Goal: Use online tool/utility: Utilize a website feature to perform a specific function

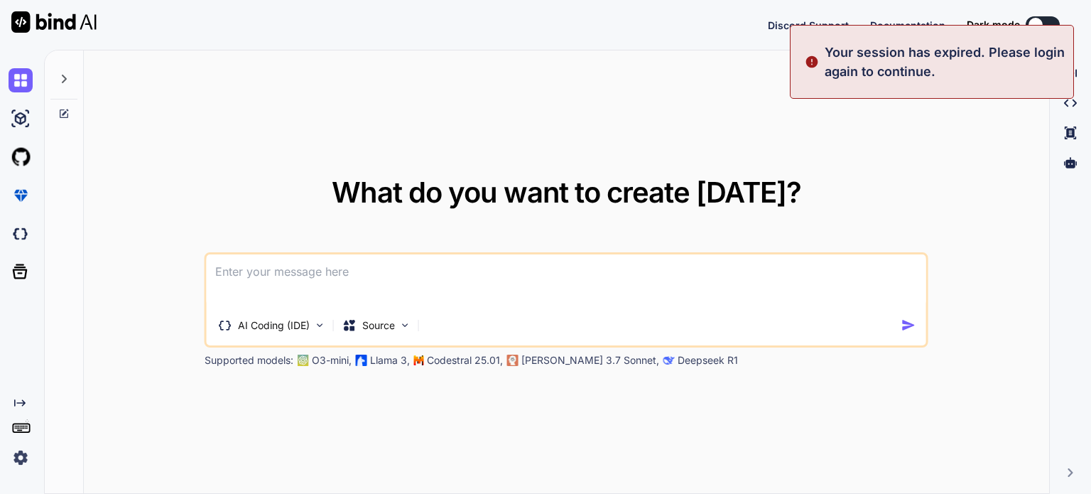
type textarea "x"
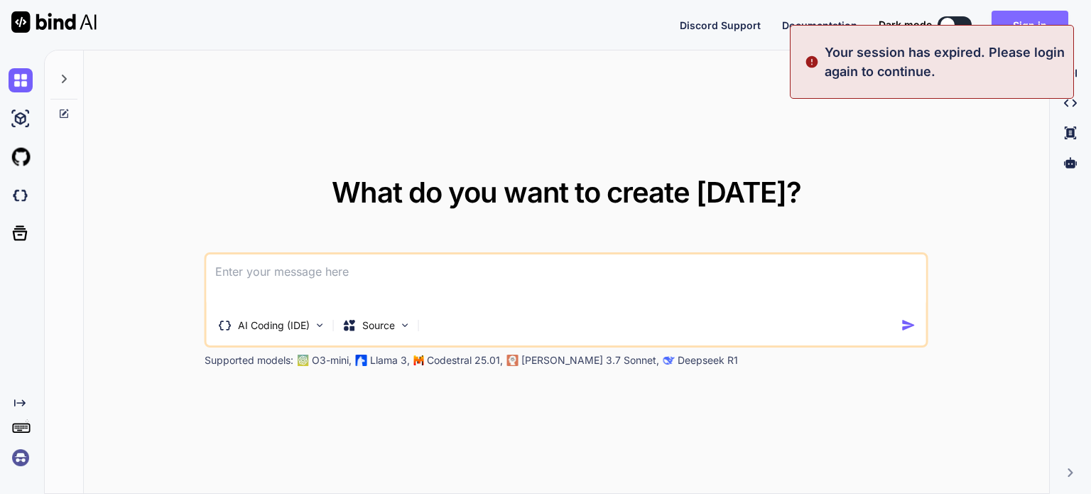
click at [1014, 17] on button "Sign in" at bounding box center [1030, 25] width 77 height 28
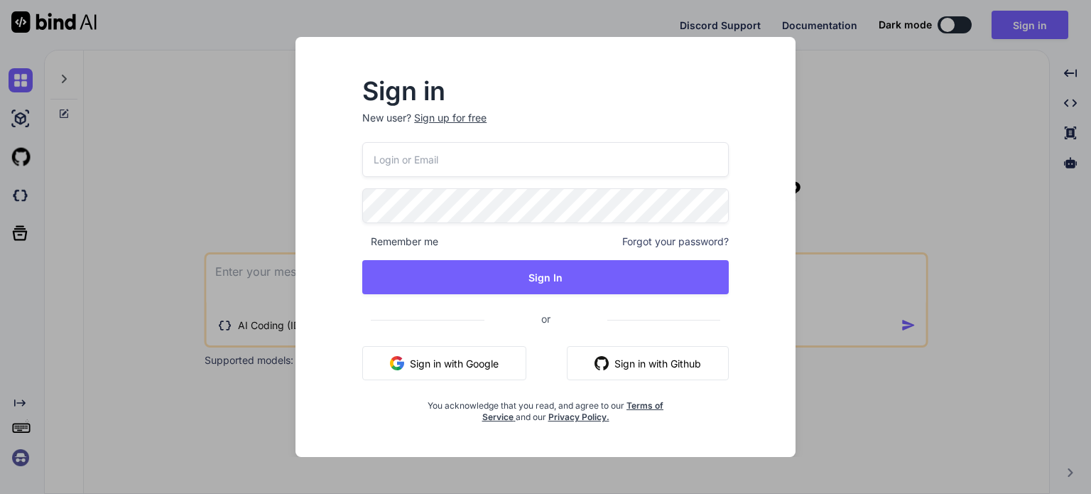
click at [442, 364] on button "Sign in with Google" at bounding box center [444, 363] width 164 height 34
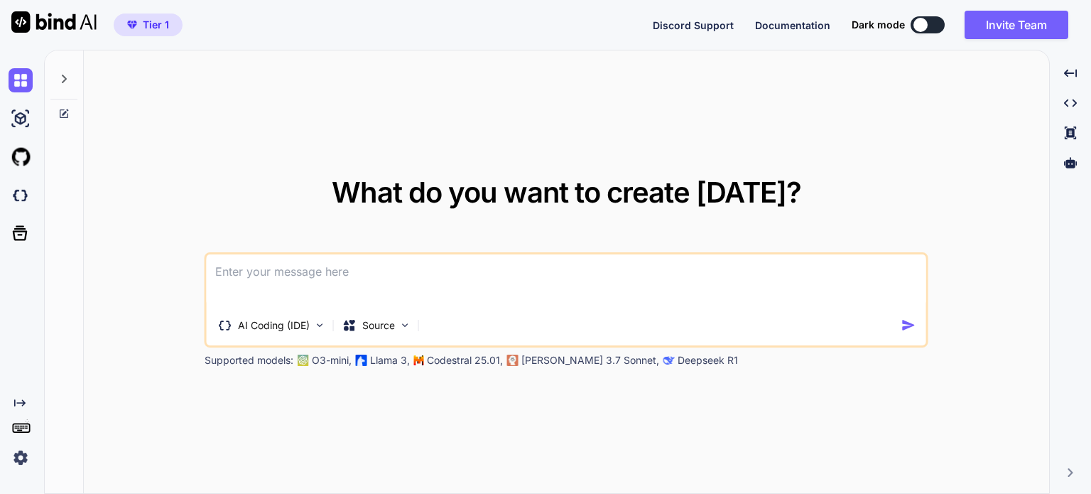
click at [201, 90] on div "What do you want to create [DATE]? AI Coding (IDE) Source Supported models: O3-…" at bounding box center [566, 272] width 965 height 444
click at [930, 22] on button at bounding box center [928, 24] width 34 height 17
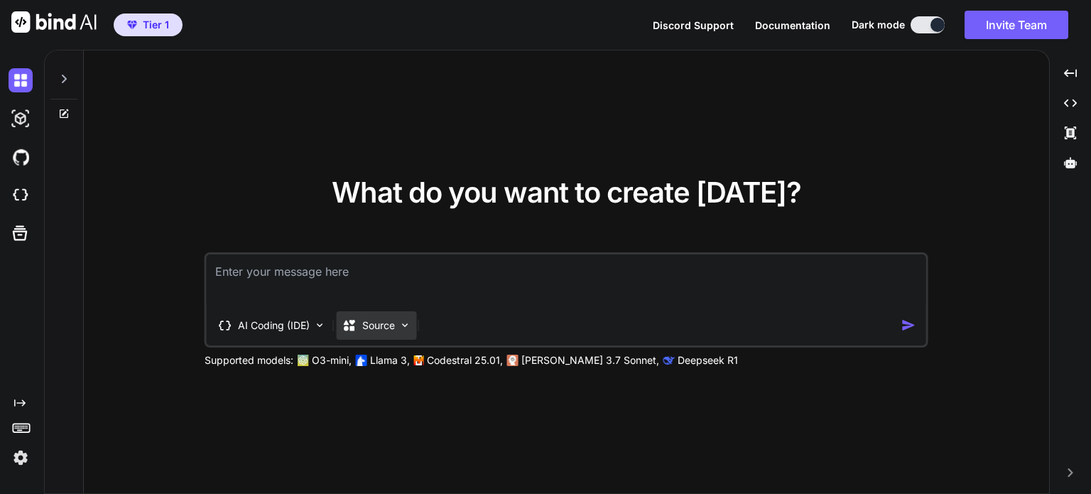
click at [406, 325] on img at bounding box center [405, 325] width 12 height 12
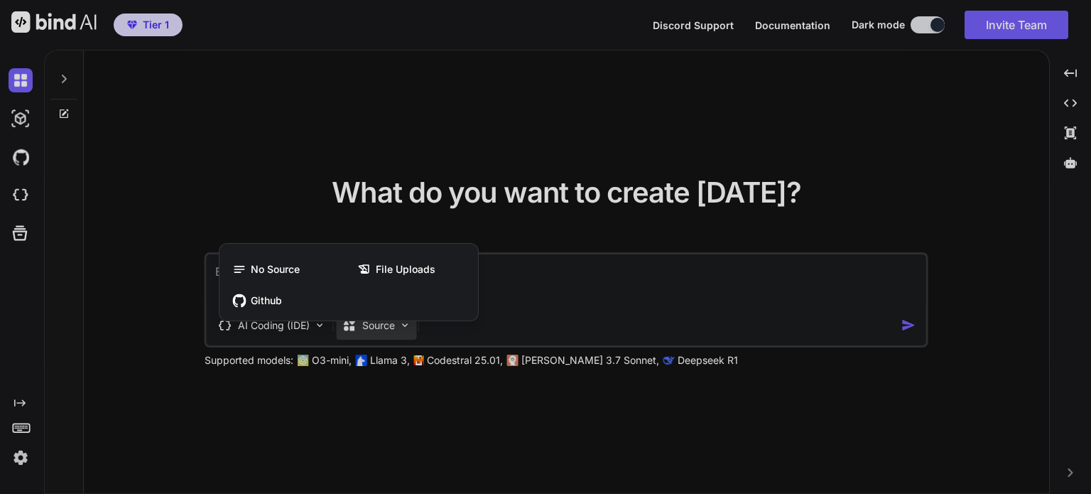
click at [318, 323] on div at bounding box center [545, 247] width 1091 height 494
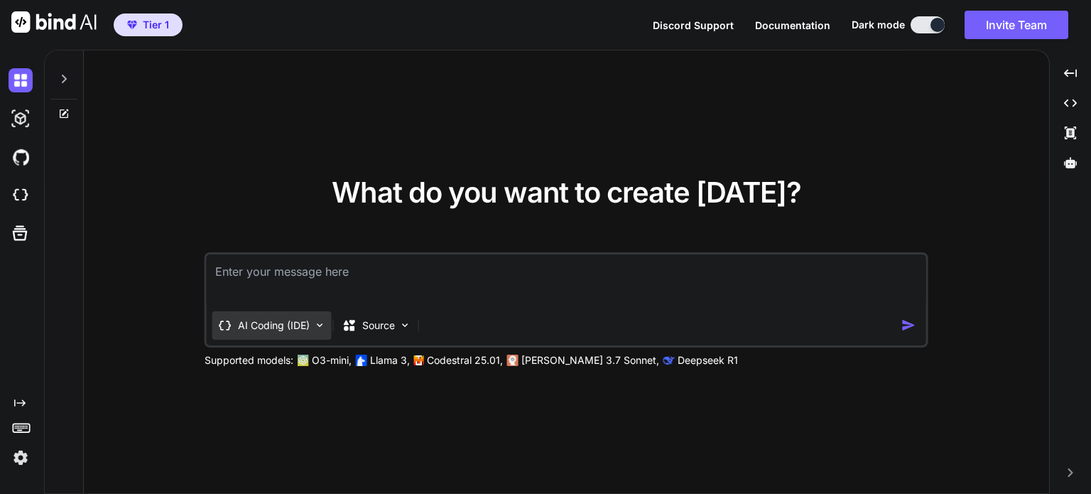
click at [317, 323] on img at bounding box center [320, 325] width 12 height 12
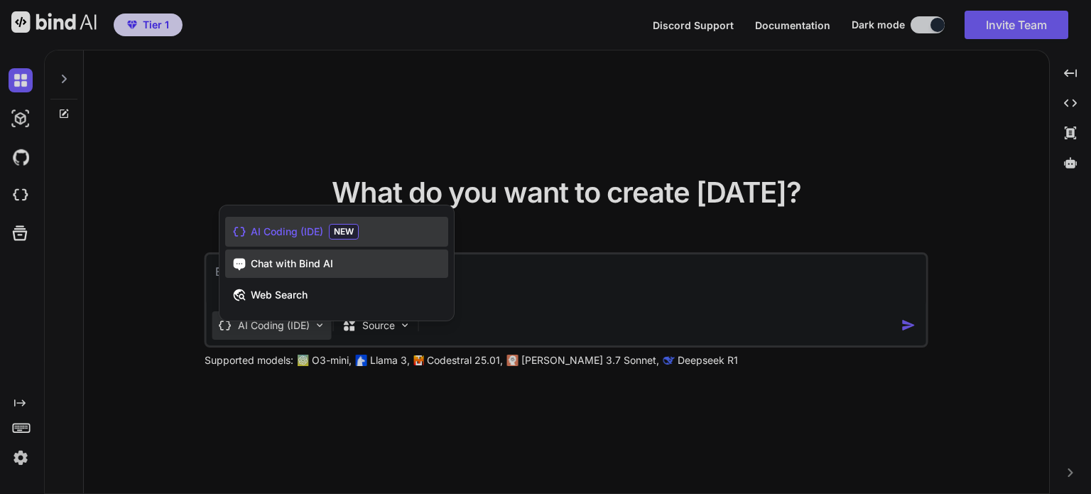
click at [305, 269] on span "Chat with Bind AI" at bounding box center [292, 263] width 82 height 14
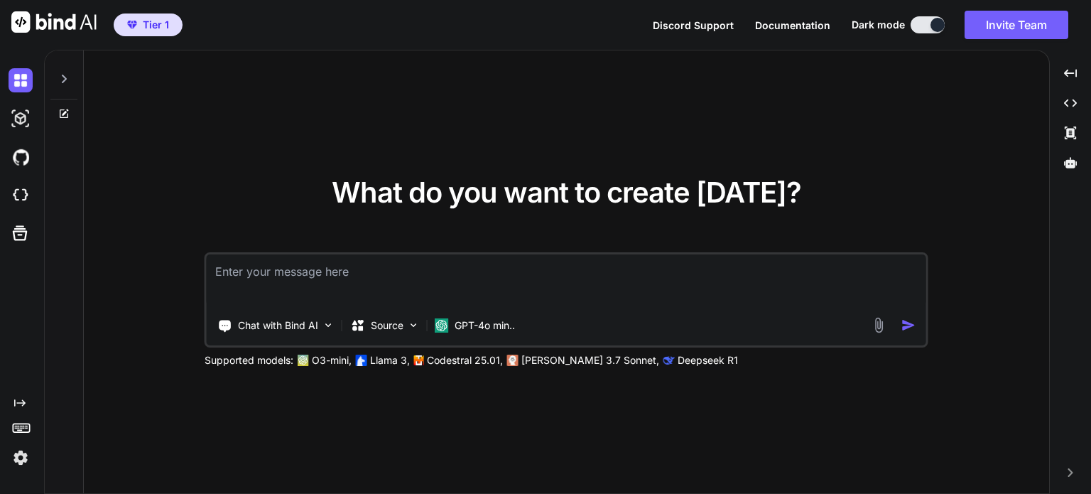
click at [306, 278] on textarea at bounding box center [567, 280] width 720 height 53
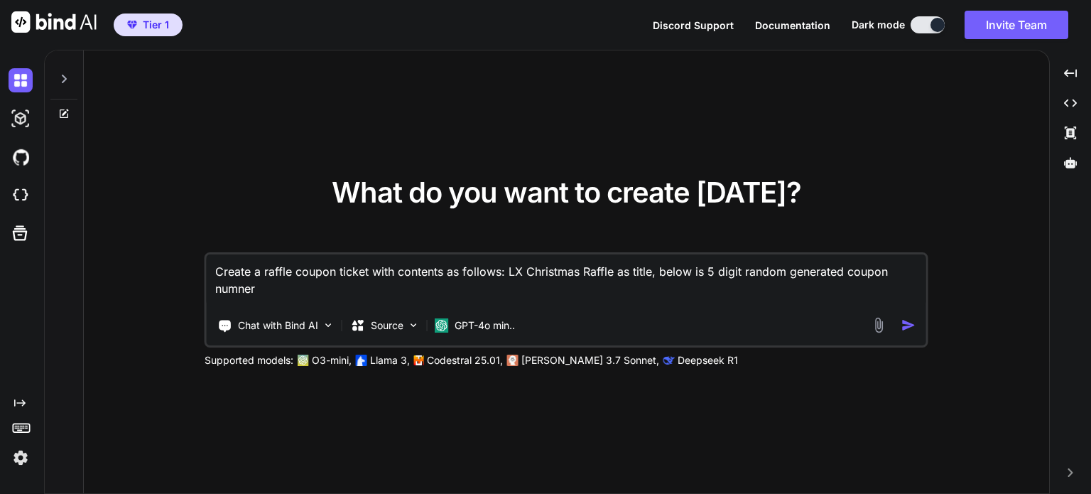
click at [239, 283] on textarea "Create a raffle coupon ticket with contents as follows: LX Christmas Raffle as …" at bounding box center [567, 280] width 720 height 53
click at [244, 286] on textarea "Create a raffle coupon ticket with contents as follows: LX Christmas Raffle as …" at bounding box center [567, 280] width 720 height 53
click at [279, 286] on textarea "Create a raffle coupon ticket with contents as follows: LX Christmas Raffle as …" at bounding box center [567, 280] width 720 height 53
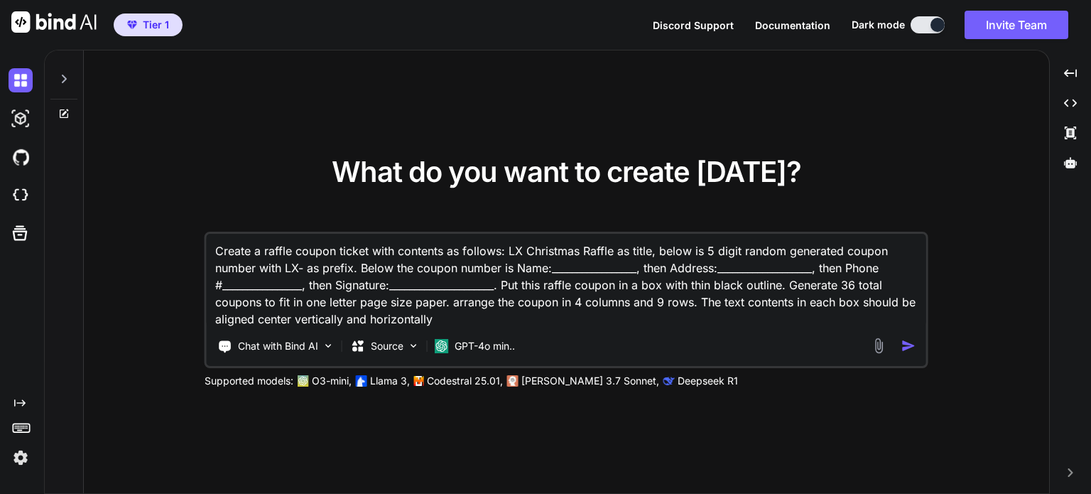
type textarea "Create a raffle coupon ticket with contents as follows: LX Christmas Raffle as …"
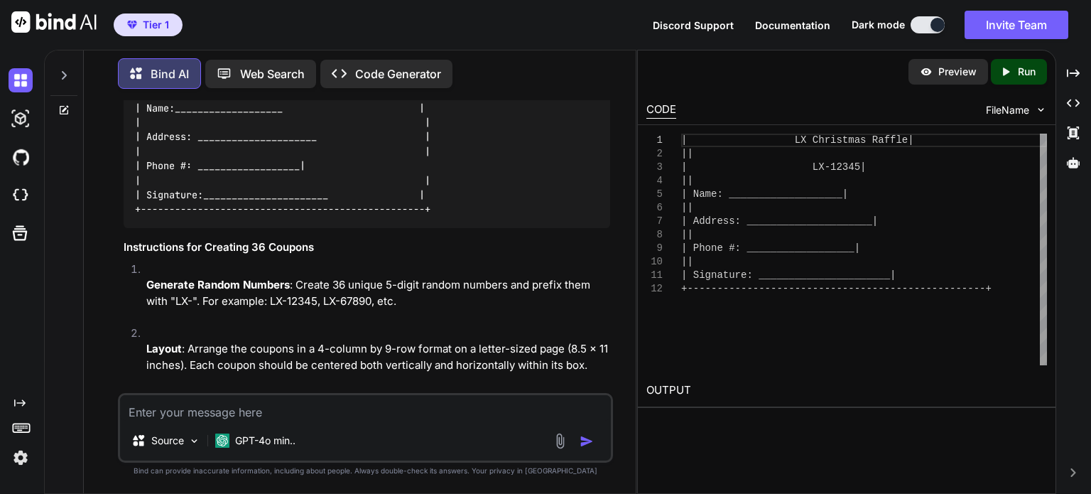
scroll to position [386, 0]
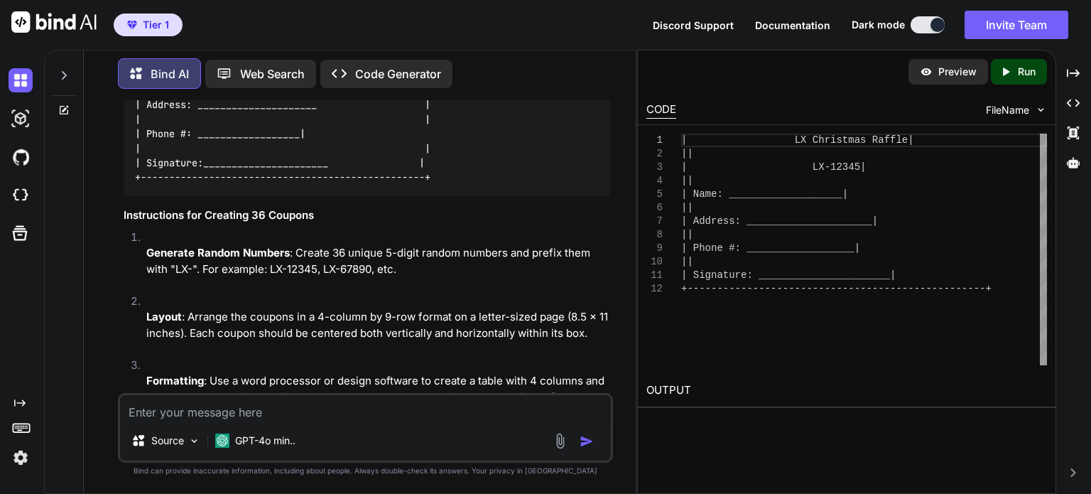
click at [192, 413] on textarea at bounding box center [365, 408] width 491 height 26
click at [334, 414] on textarea "place this design in a word document, paper size letter" at bounding box center [365, 408] width 491 height 26
drag, startPoint x: 423, startPoint y: 413, endPoint x: 489, endPoint y: 415, distance: 66.1
click at [489, 415] on textarea "place this design in a word document, letter size paper size letter" at bounding box center [365, 408] width 491 height 26
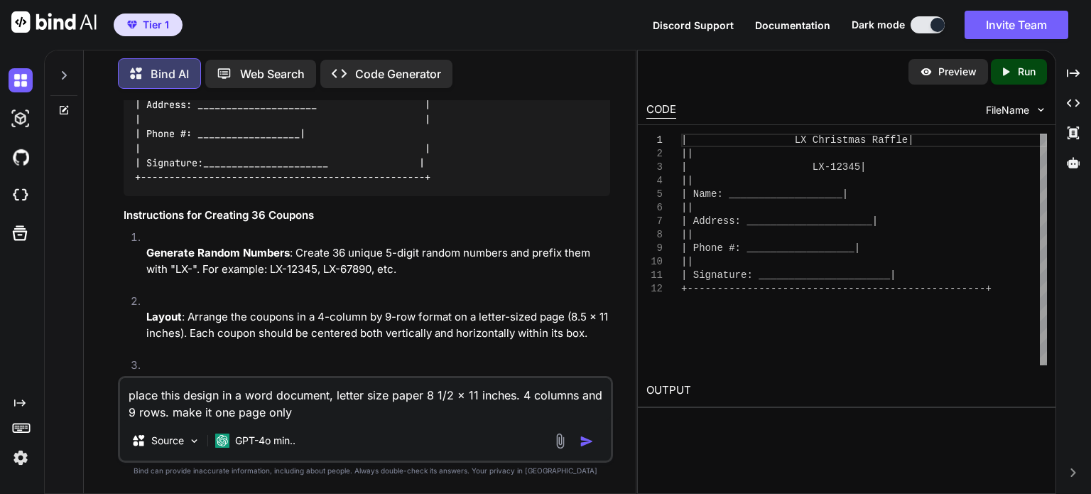
type textarea "place this design in a word document, letter size paper 8 1/2 x 11 inches. 4 co…"
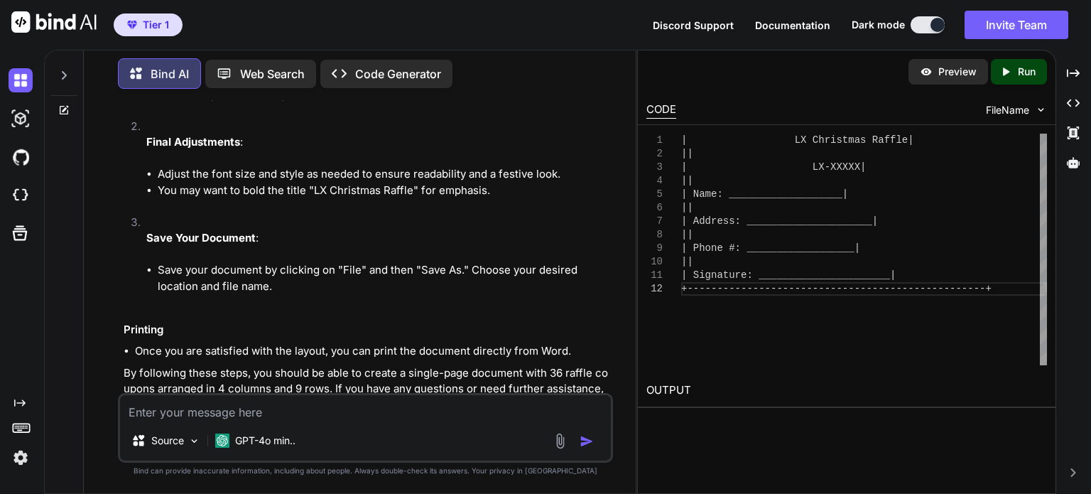
scroll to position [2623, 0]
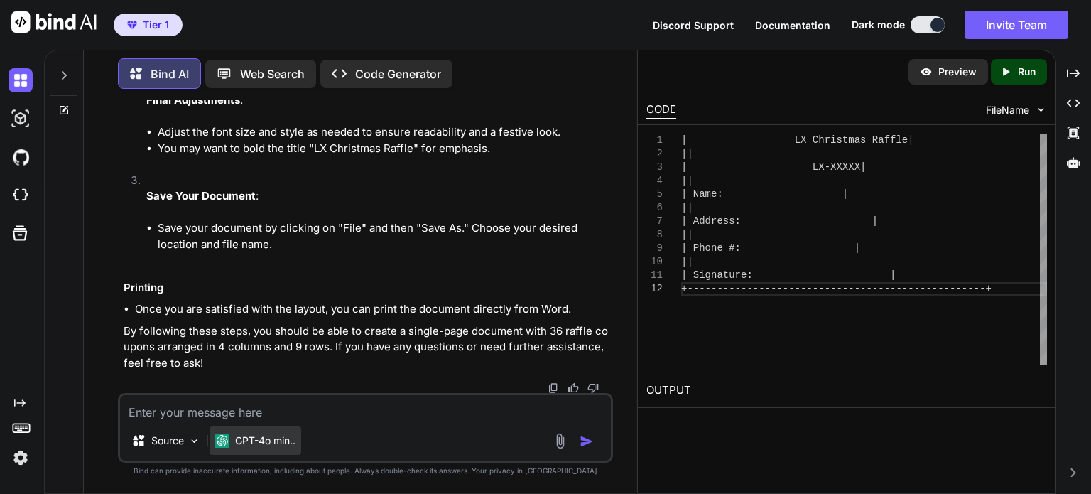
click at [288, 442] on p "GPT-4o min.." at bounding box center [265, 440] width 60 height 14
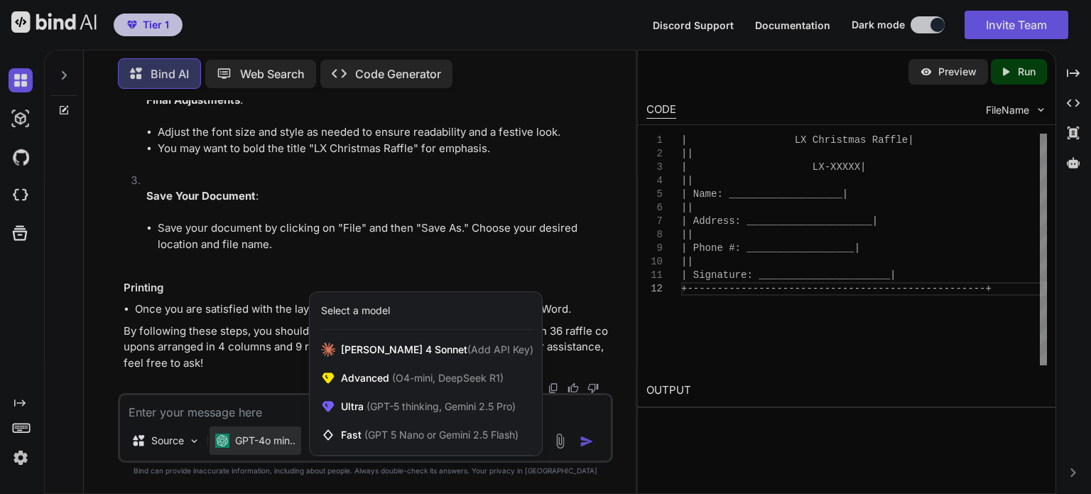
click at [191, 440] on div at bounding box center [545, 247] width 1091 height 494
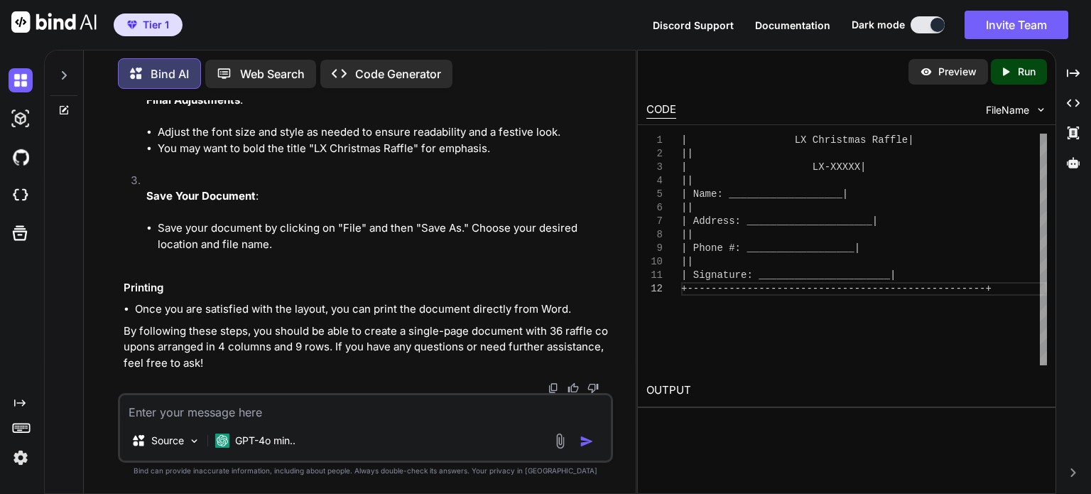
click at [191, 440] on img at bounding box center [194, 441] width 12 height 12
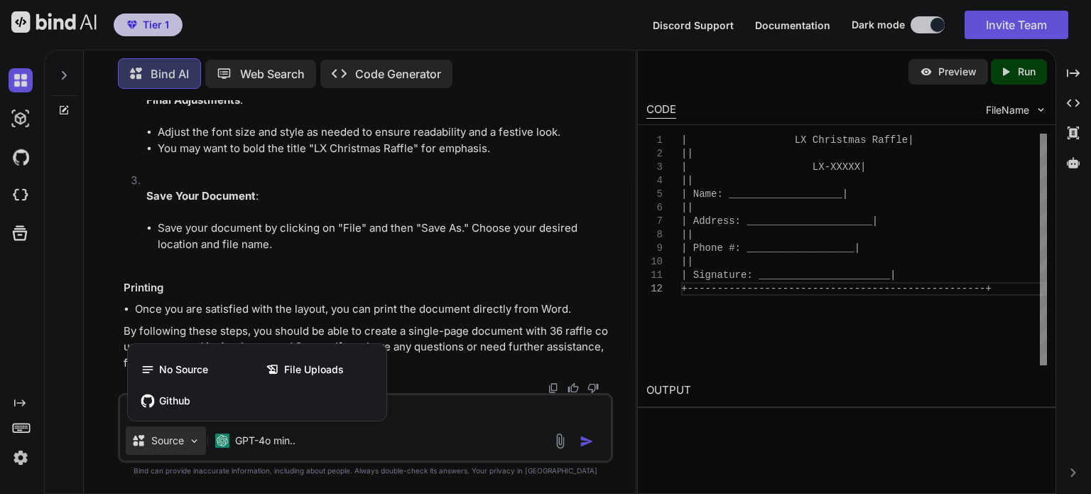
click at [448, 431] on div at bounding box center [545, 247] width 1091 height 494
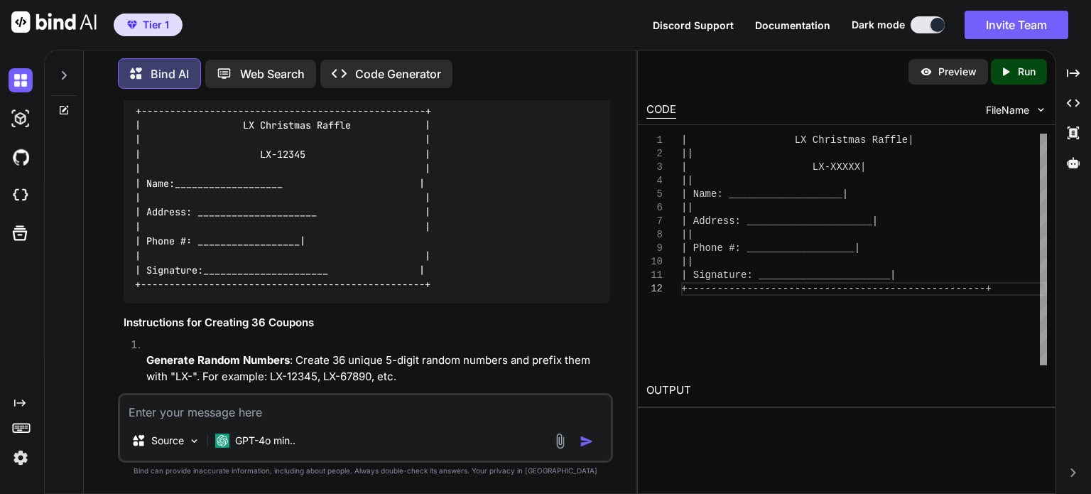
scroll to position [0, 0]
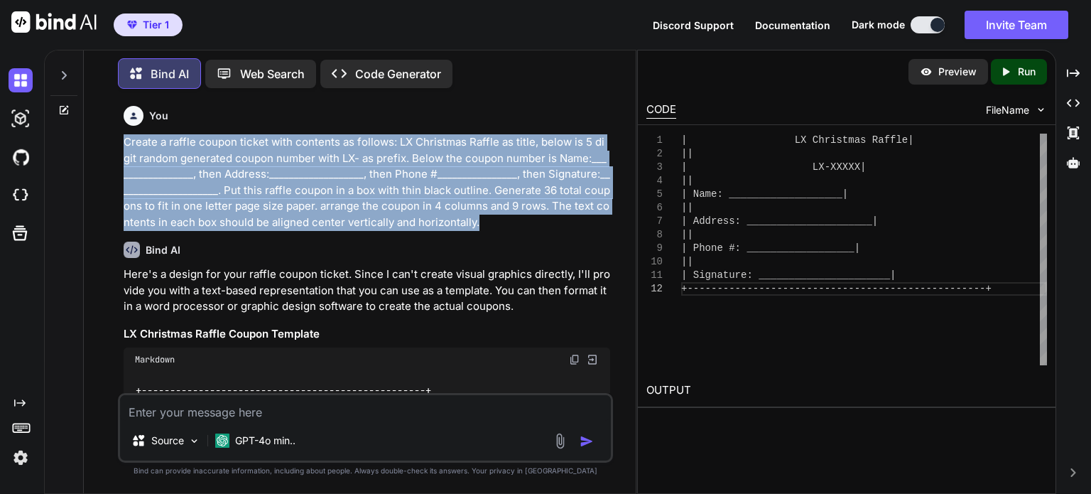
drag, startPoint x: 124, startPoint y: 140, endPoint x: 487, endPoint y: 229, distance: 373.1
click at [487, 229] on div "You Create a raffle coupon ticket with contents as follows: LX Christmas Raffle…" at bounding box center [367, 246] width 492 height 293
click at [478, 222] on p "Create a raffle coupon ticket with contents as follows: LX Christmas Raffle as …" at bounding box center [367, 182] width 487 height 96
drag, startPoint x: 468, startPoint y: 221, endPoint x: 125, endPoint y: 137, distance: 353.2
click at [125, 137] on p "Create a raffle coupon ticket with contents as follows: LX Christmas Raffle as …" at bounding box center [367, 182] width 487 height 96
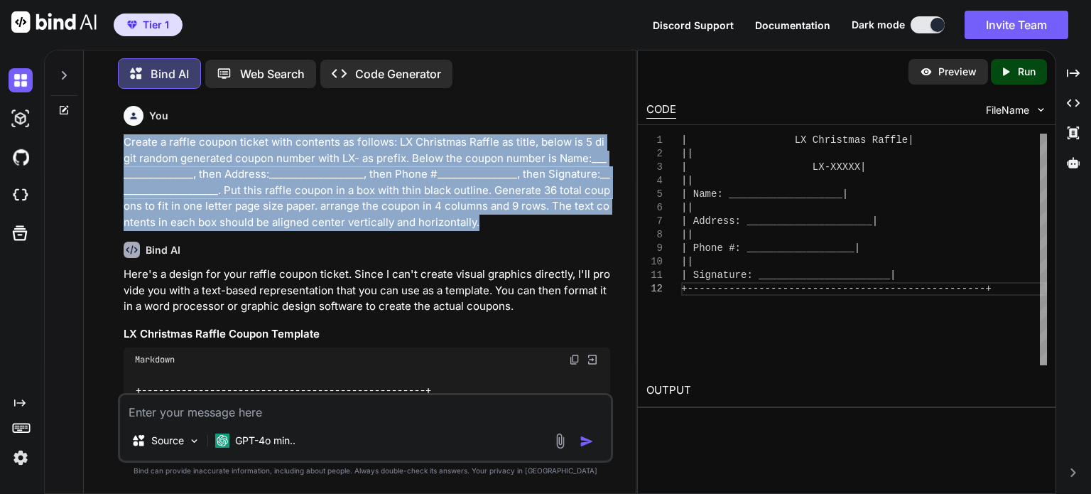
copy p "Create a raffle coupon ticket with contents as follows: LX Christmas Raffle as …"
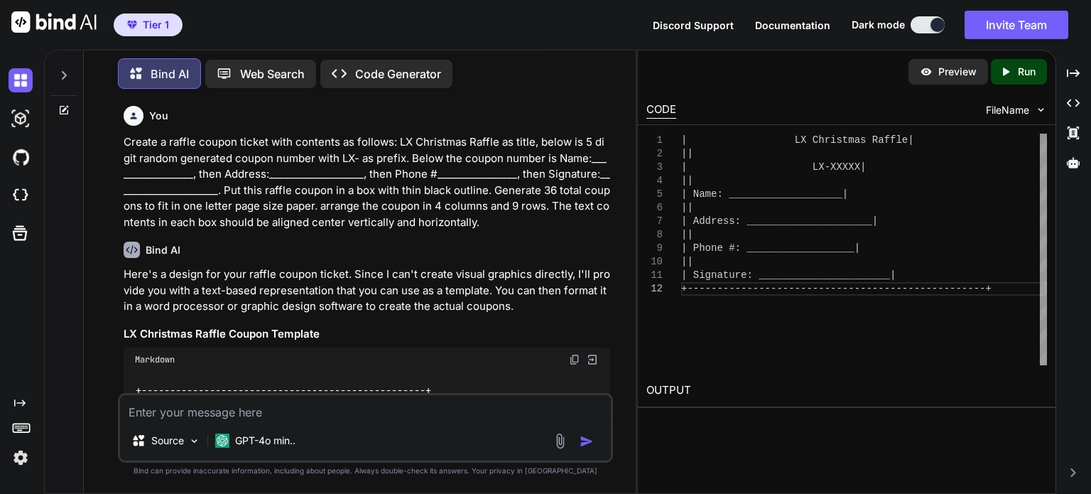
click at [57, 70] on div at bounding box center [63, 71] width 27 height 49
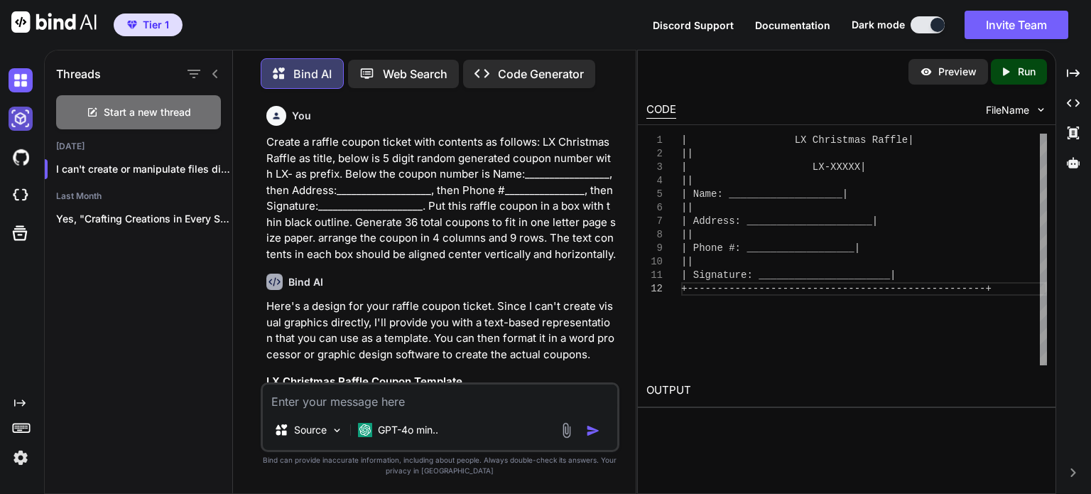
click at [18, 119] on img at bounding box center [21, 119] width 24 height 24
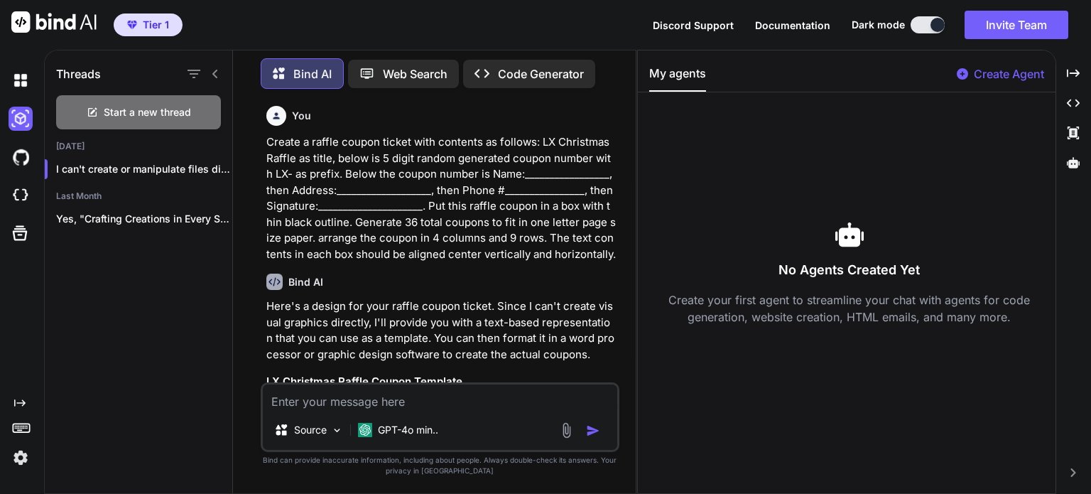
click at [511, 74] on p "Code Generator" at bounding box center [541, 73] width 86 height 17
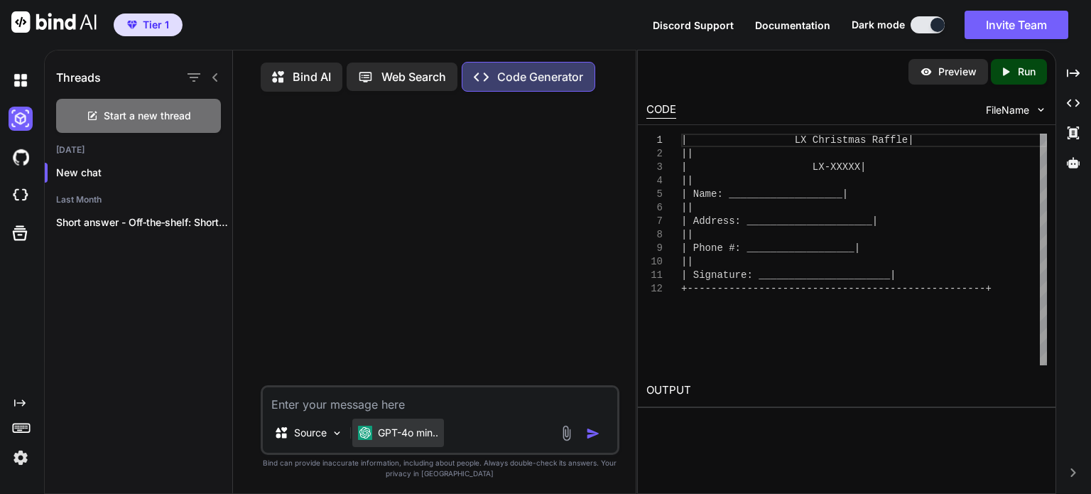
click at [417, 440] on p "GPT-4o min.." at bounding box center [408, 432] width 60 height 14
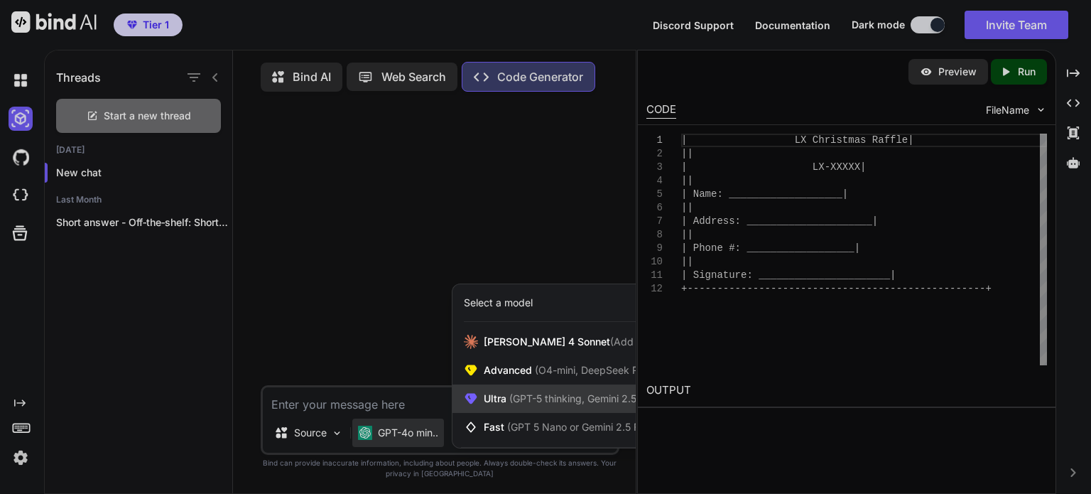
click at [511, 397] on span "(GPT-5 thinking, Gemini 2.5 Pro)" at bounding box center [582, 398] width 152 height 12
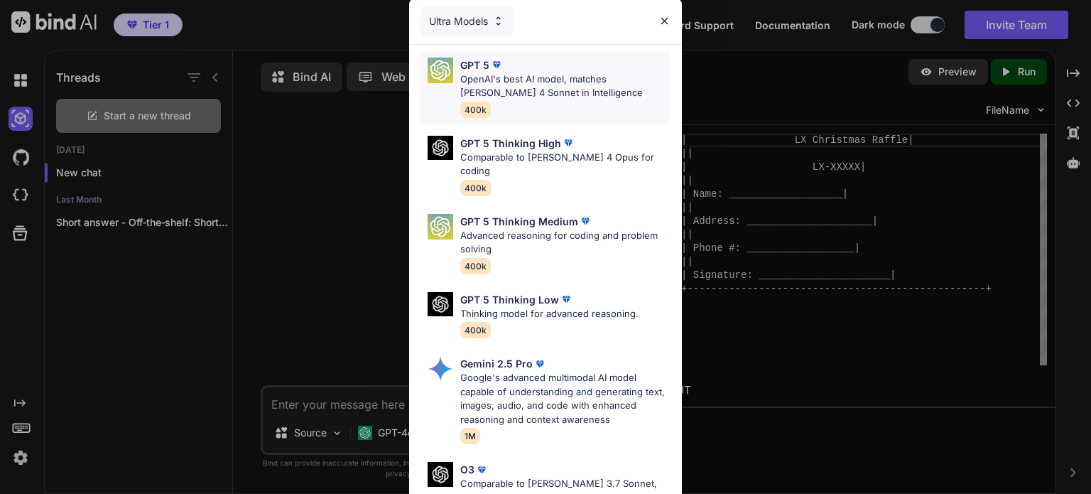
click at [514, 82] on p "OpenAI's best AI model, matches [PERSON_NAME] 4 Sonnet in Intelligence" at bounding box center [565, 86] width 210 height 28
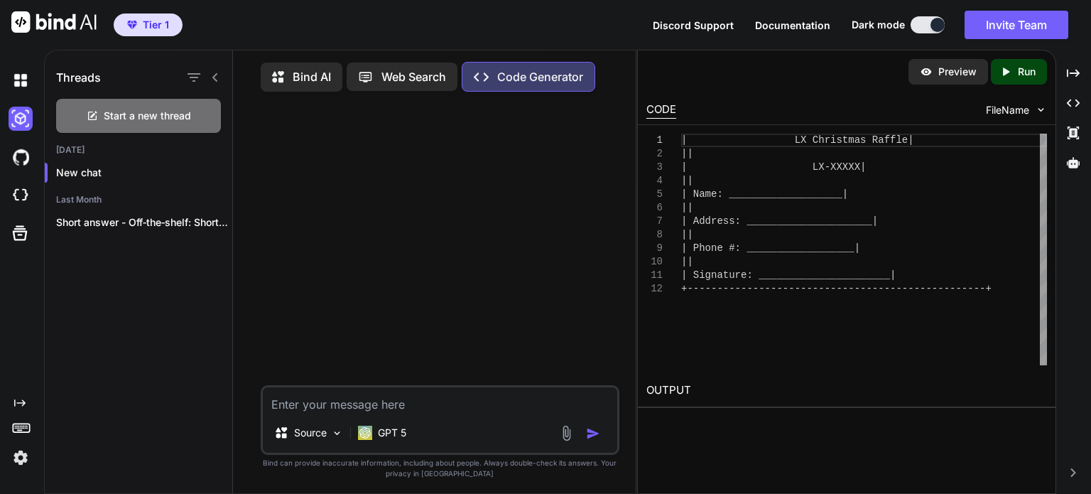
click at [317, 411] on textarea at bounding box center [440, 400] width 354 height 26
paste textarea "Create a raffle coupon ticket with contents as follows: LX Christmas Raffle as …"
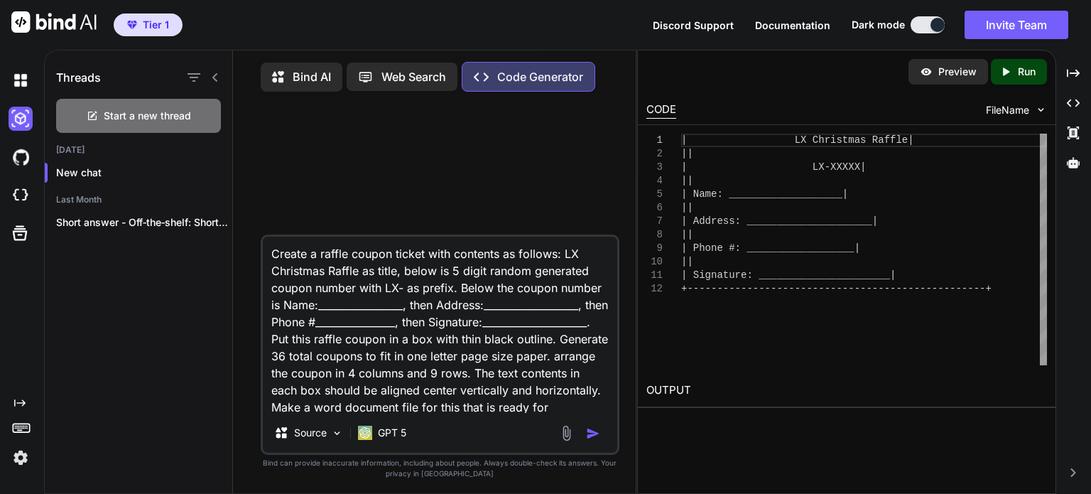
scroll to position [18, 0]
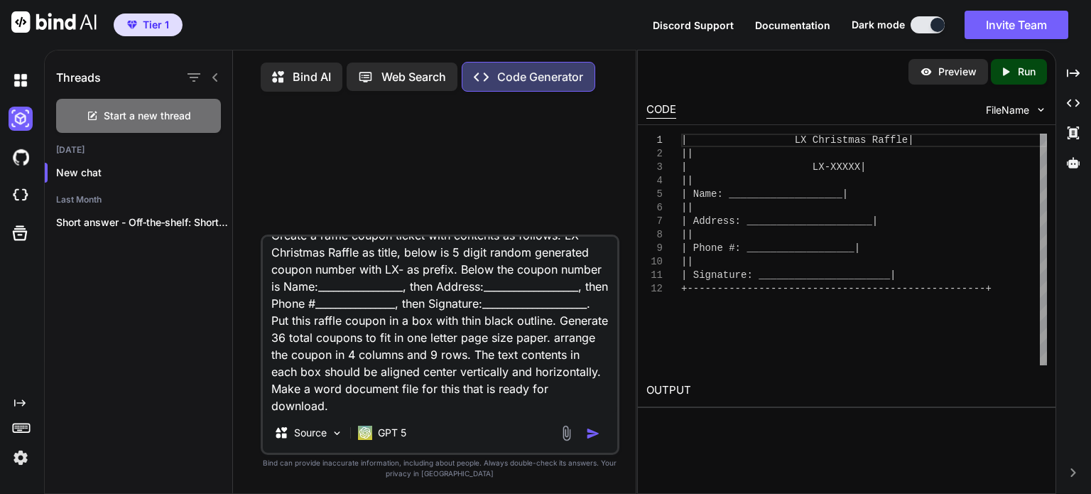
type textarea "Create a raffle coupon ticket with contents as follows: LX Christmas Raffle as …"
click at [588, 436] on img "button" at bounding box center [593, 433] width 14 height 14
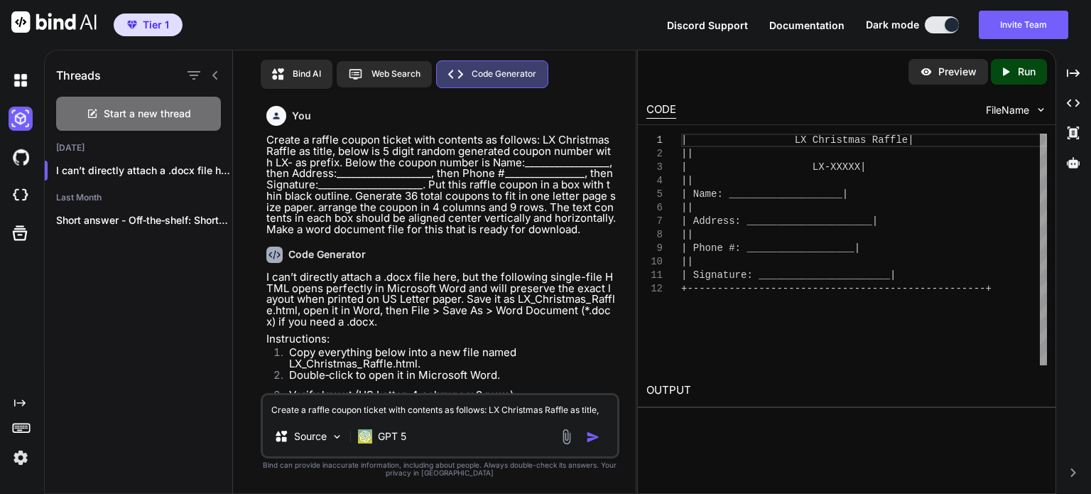
scroll to position [5, 0]
